Goal: Obtain resource: Obtain resource

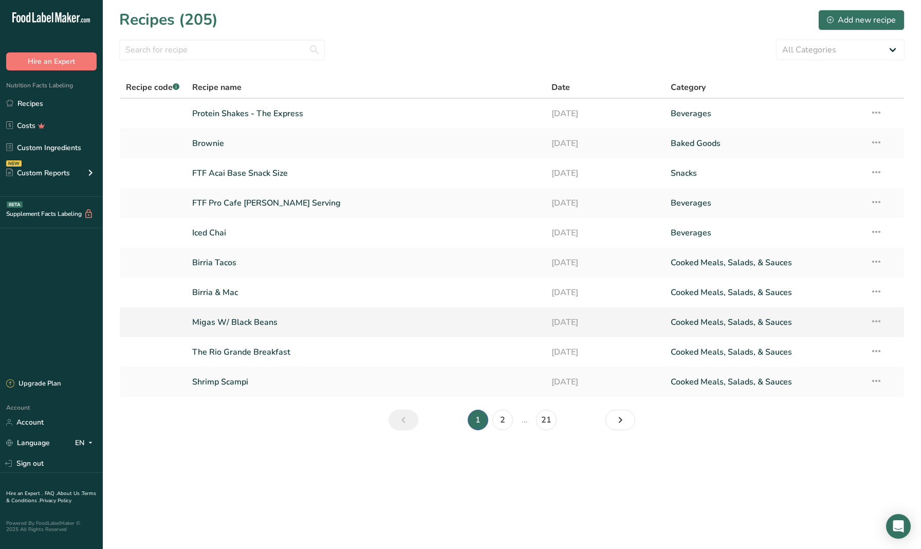
click at [234, 320] on link "Migas W/ Black Beans" at bounding box center [365, 322] width 346 height 22
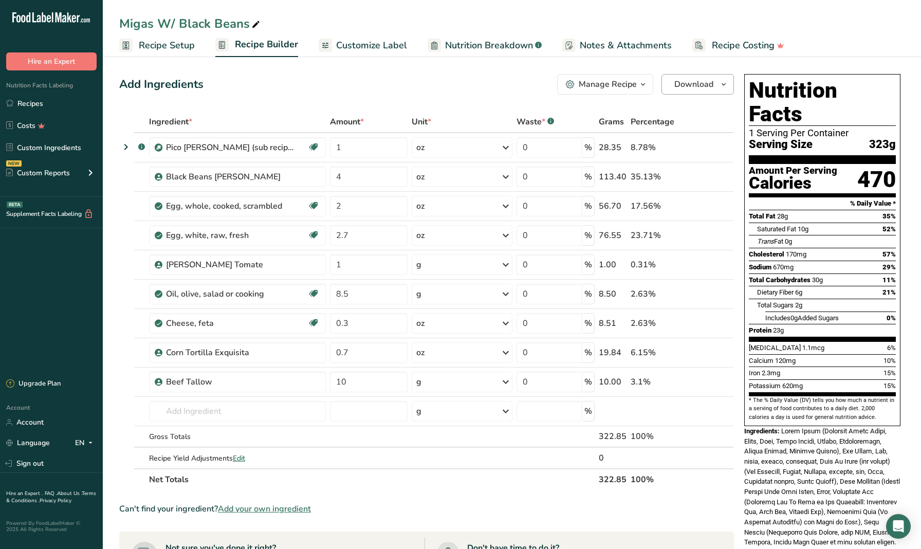
click at [701, 89] on span "Download" at bounding box center [693, 84] width 39 height 12
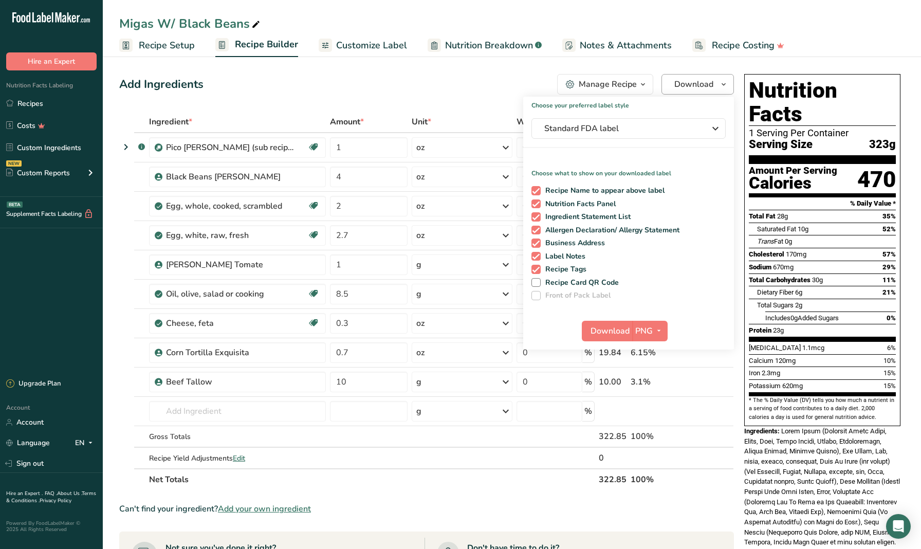
scroll to position [2, 0]
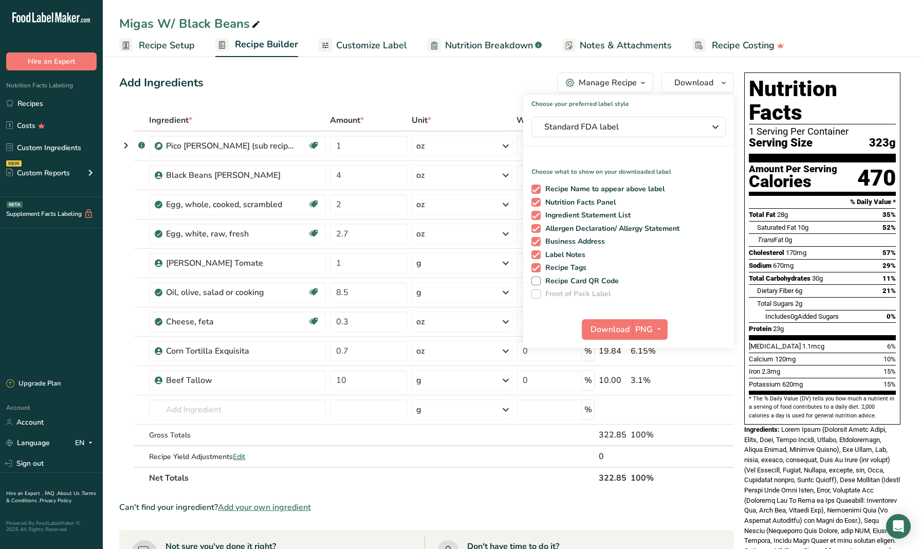
click at [739, 84] on div "Add Ingredients Manage Recipe Delete Recipe Duplicate Recipe Scale Recipe Save …" at bounding box center [429, 460] width 621 height 784
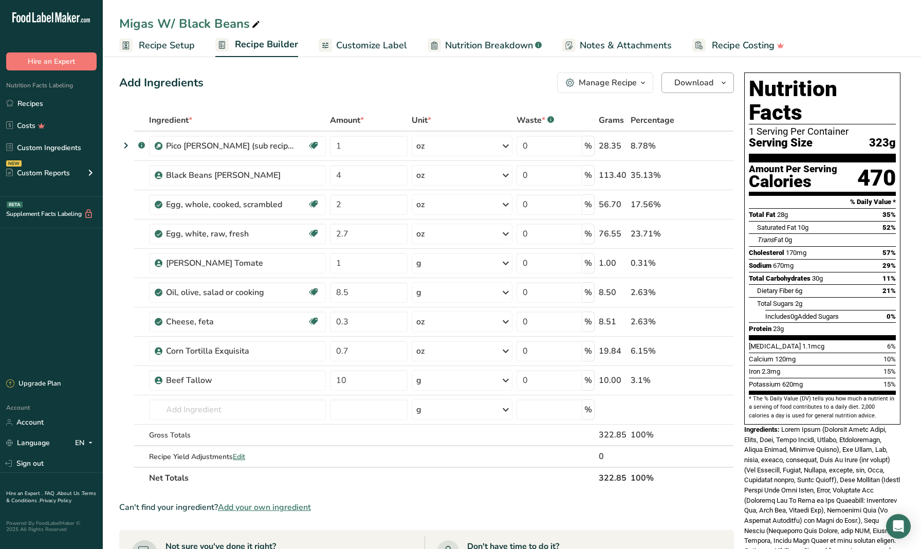
click at [721, 83] on icon "button" at bounding box center [723, 83] width 8 height 13
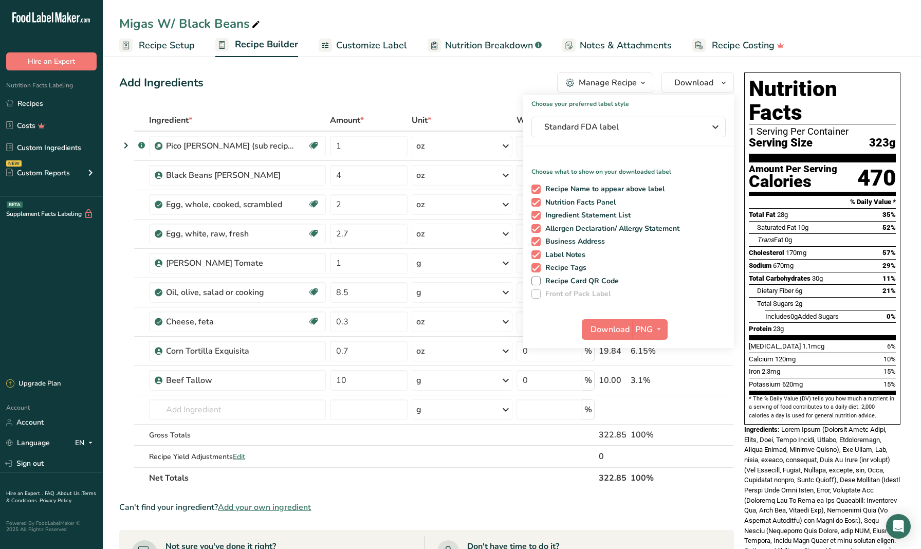
click at [737, 83] on div "Add Ingredients Manage Recipe Delete Recipe Duplicate Recipe Scale Recipe Save …" at bounding box center [429, 460] width 621 height 784
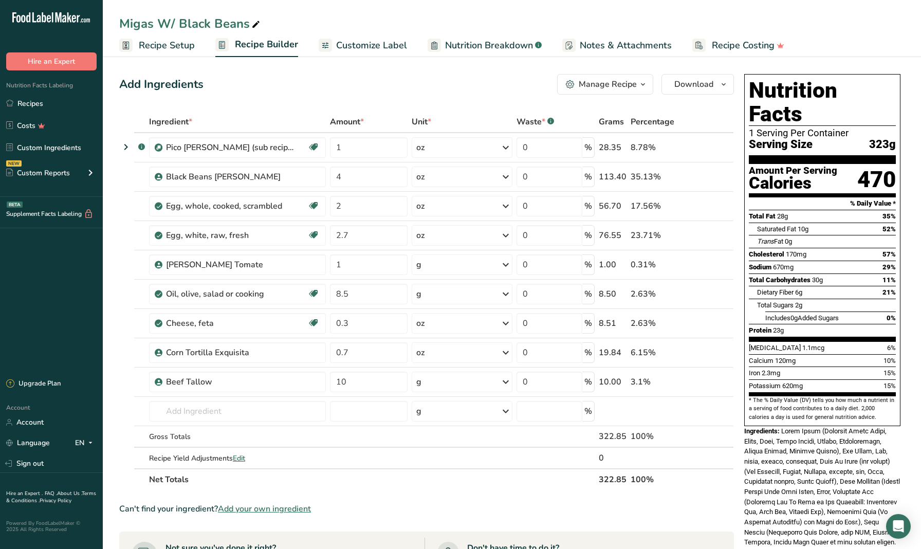
scroll to position [0, 0]
click at [605, 90] on button "Manage Recipe" at bounding box center [605, 84] width 96 height 21
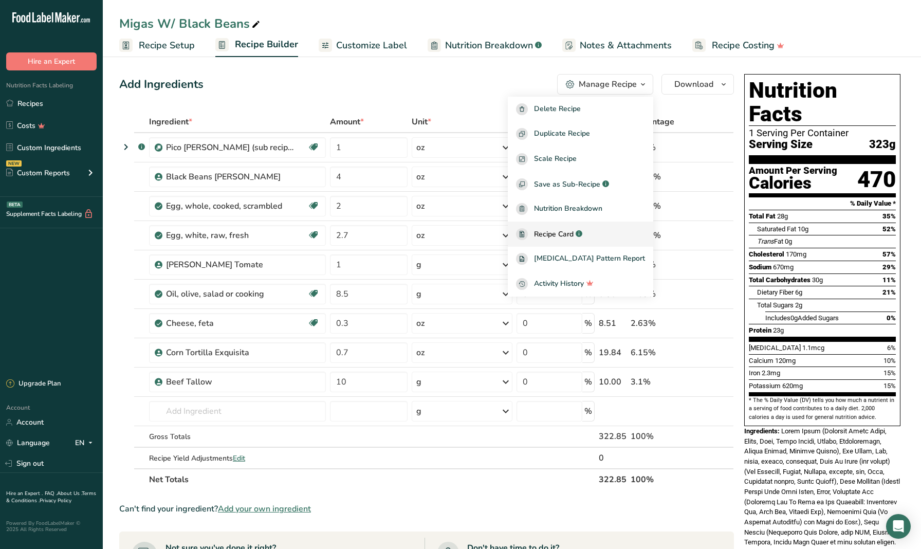
click at [602, 236] on div "Recipe Card .a-a{fill:#347362;}.b-a{fill:#fff;}" at bounding box center [580, 234] width 129 height 12
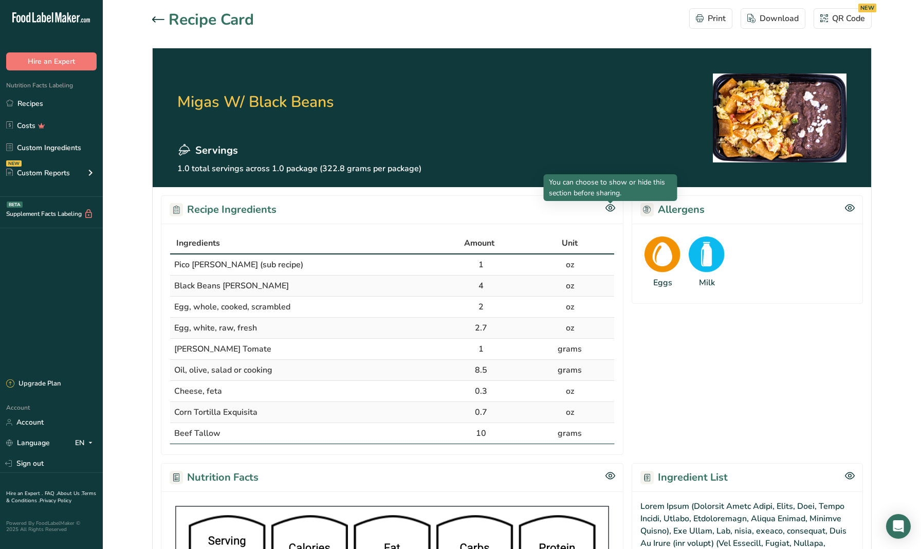
click at [613, 211] on icon at bounding box center [609, 208] width 9 height 7
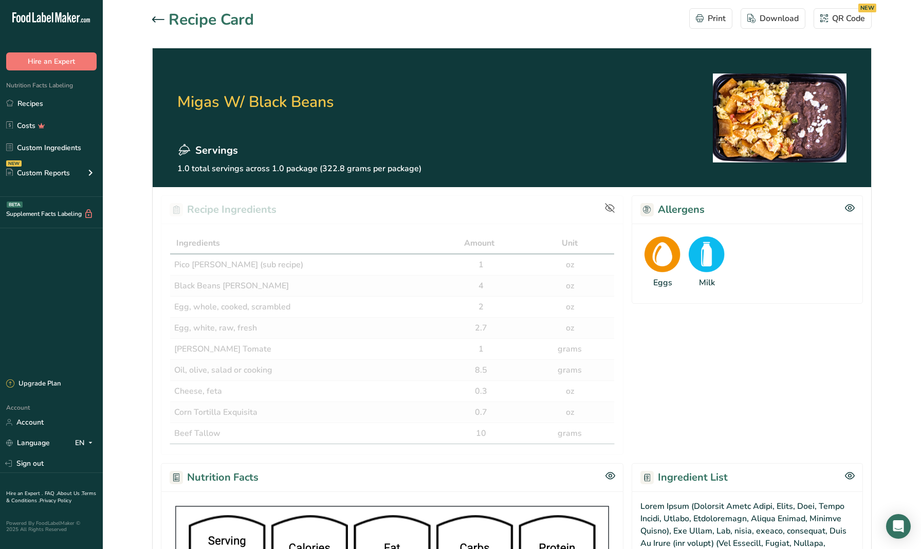
click at [157, 21] on icon at bounding box center [158, 19] width 12 height 6
